Goal: Answer question/provide support

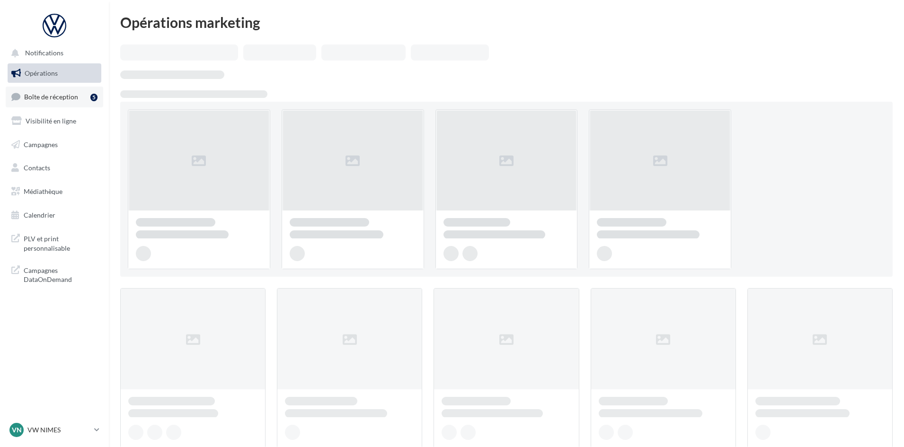
click at [45, 101] on span "Boîte de réception" at bounding box center [51, 97] width 54 height 8
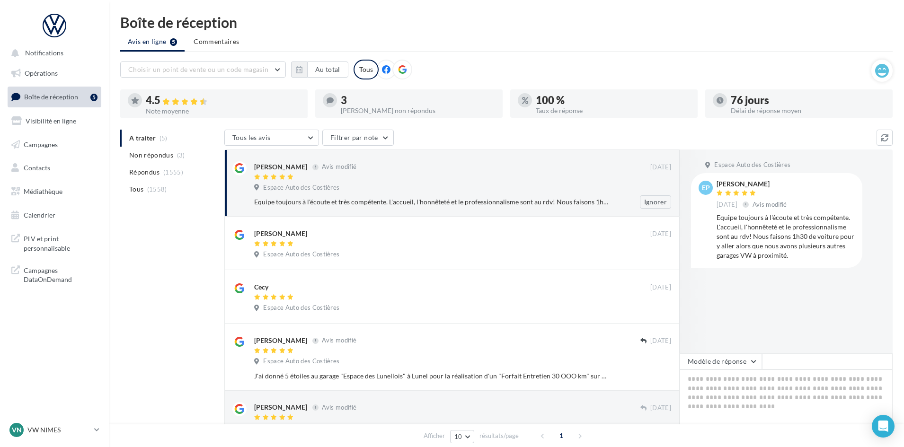
click at [427, 179] on div at bounding box center [452, 178] width 396 height 8
click at [754, 366] on button "Modèle de réponse" at bounding box center [720, 361] width 82 height 16
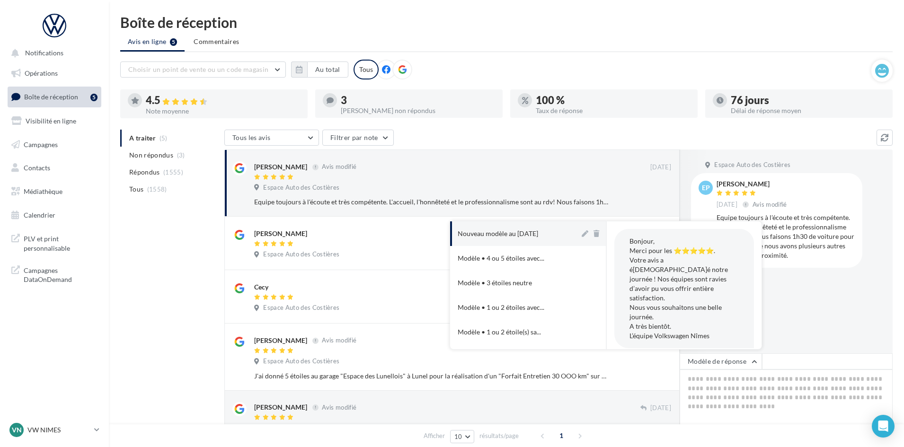
click at [511, 228] on button "Nouveau modèle au [DATE]" at bounding box center [515, 233] width 130 height 25
type textarea "**********"
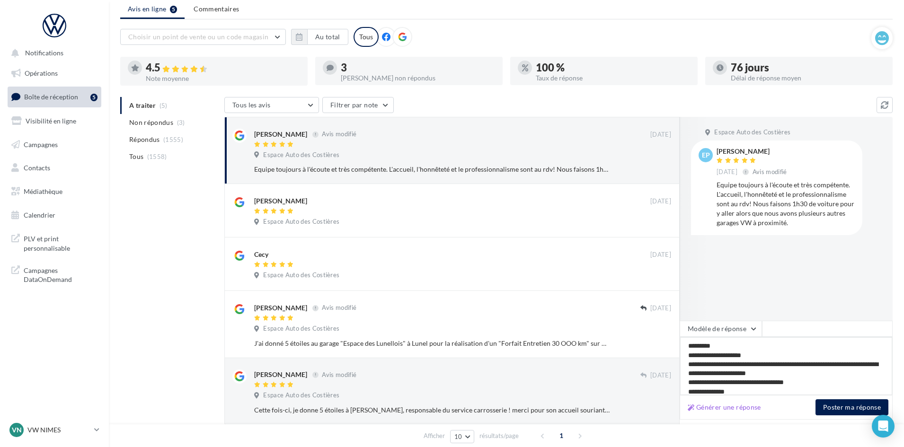
scroll to position [79, 0]
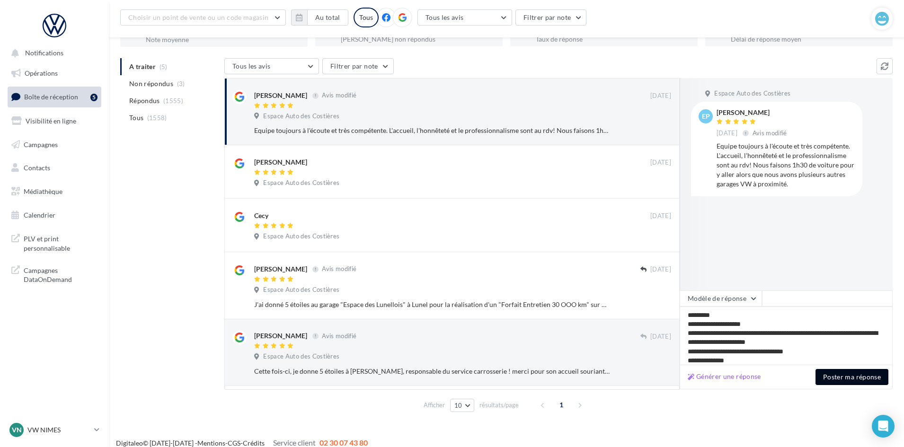
click at [846, 378] on button "Poster ma réponse" at bounding box center [851, 377] width 73 height 16
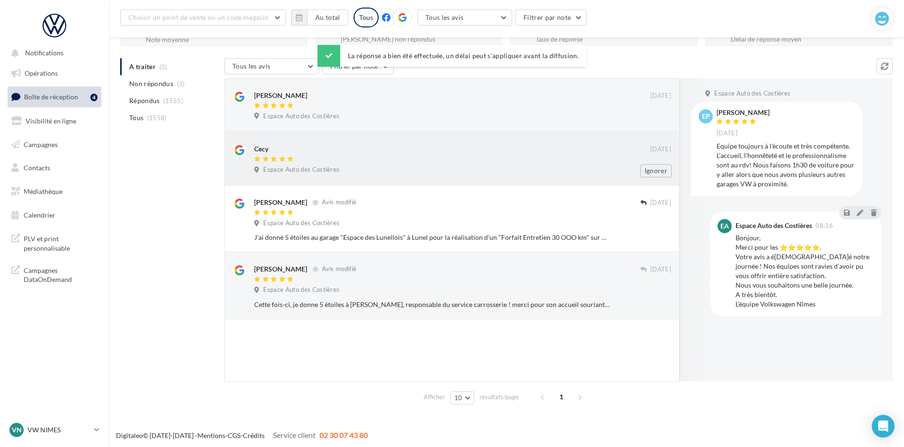
click at [413, 162] on div at bounding box center [452, 160] width 396 height 8
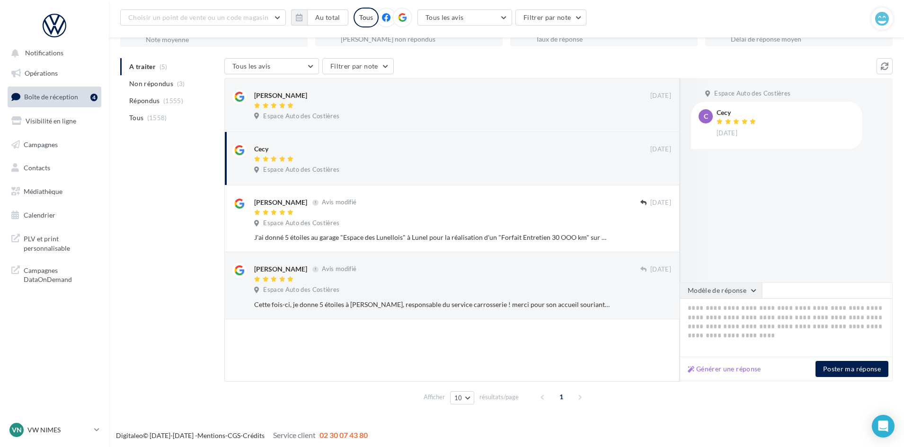
click at [730, 294] on button "Modèle de réponse" at bounding box center [720, 290] width 82 height 16
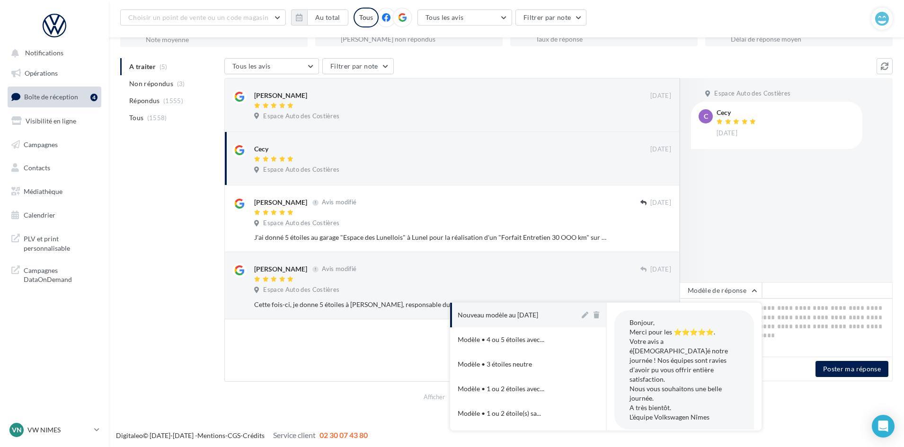
click at [525, 316] on div "Nouveau modèle au [DATE]" at bounding box center [497, 314] width 80 height 9
type textarea "**********"
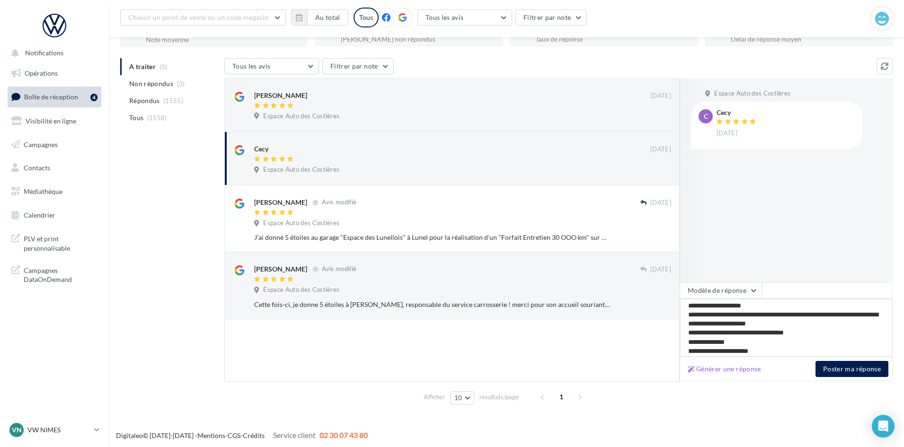
scroll to position [15, 0]
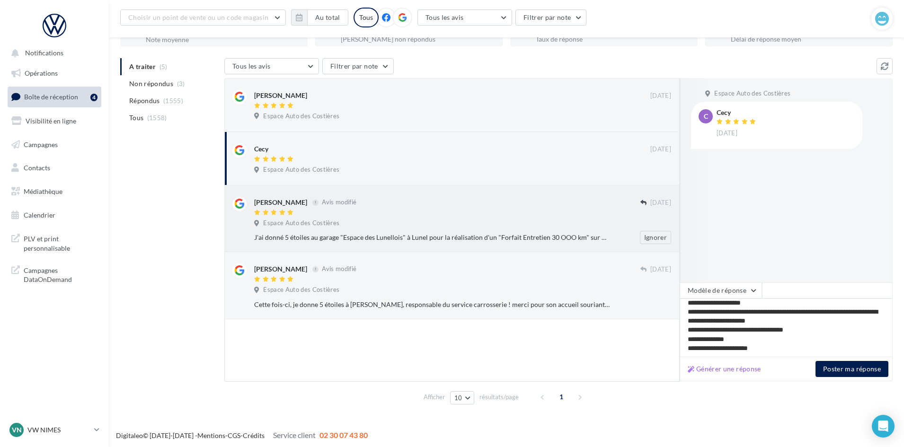
click at [469, 237] on div "J'ai donné 5 étoiles au garage "Espace des Lunellois" à Lunel pour la réalisati…" at bounding box center [431, 237] width 355 height 9
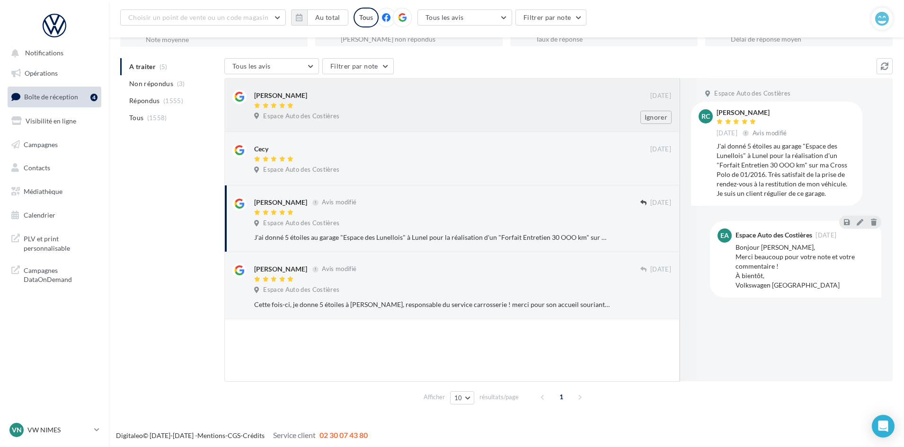
click at [449, 98] on div "[PERSON_NAME]" at bounding box center [452, 95] width 396 height 10
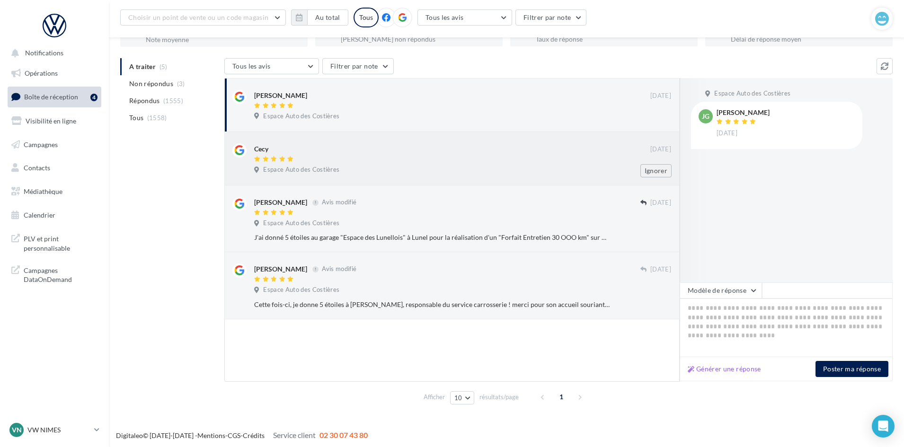
click at [455, 147] on div "Cecy" at bounding box center [452, 148] width 396 height 10
click at [92, 433] on link "VN VW NIMES vw-nim-eli" at bounding box center [55, 430] width 94 height 18
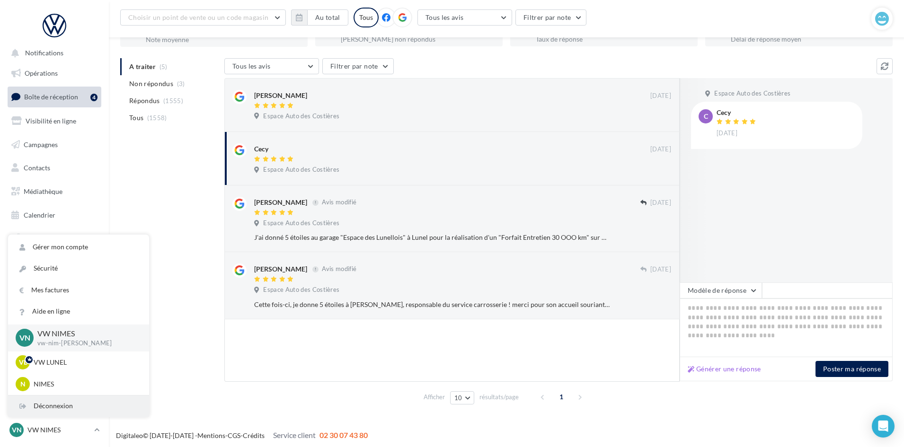
click at [128, 403] on div "Déconnexion" at bounding box center [78, 405] width 141 height 21
